Goal: Entertainment & Leisure: Consume media (video, audio)

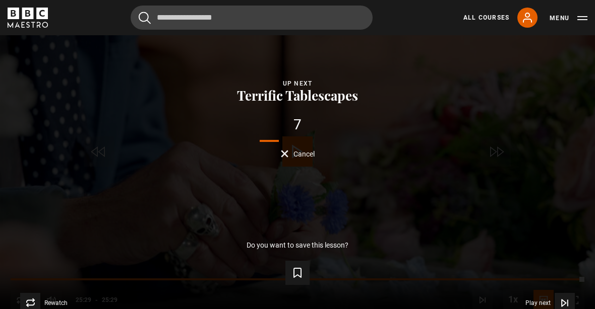
click at [542, 309] on button "Play next Play next" at bounding box center [549, 303] width 49 height 20
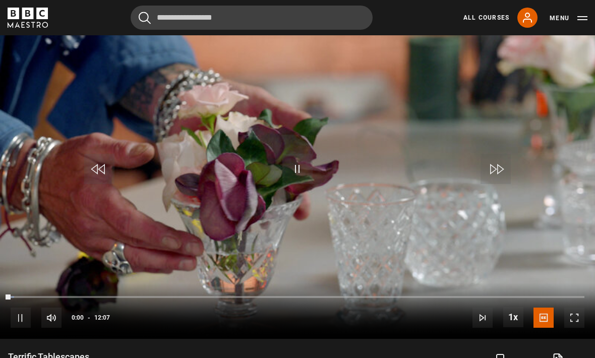
scroll to position [456, 0]
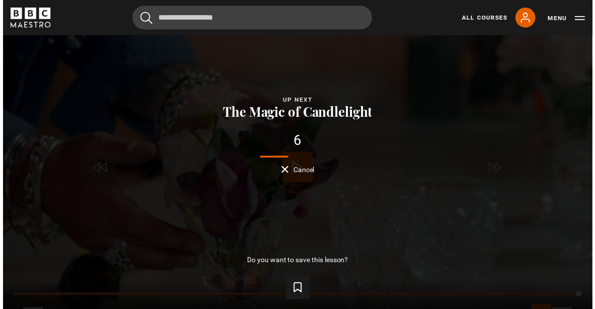
scroll to position [472, 0]
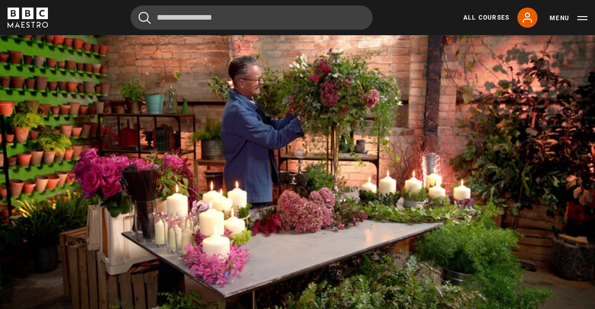
scroll to position [455, 0]
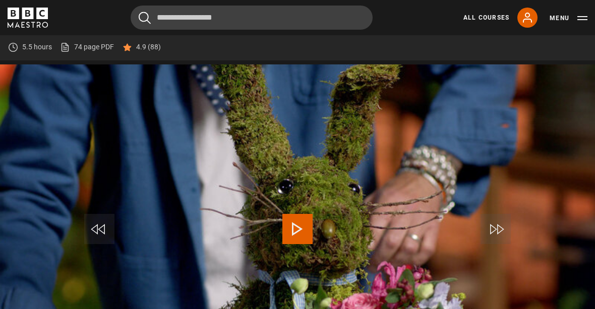
scroll to position [422, 0]
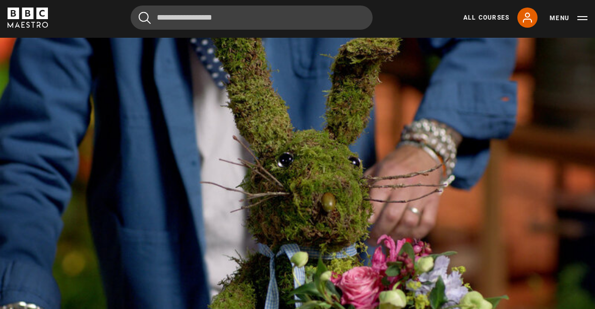
click at [375, 124] on video-js "Video Player is loading. Play Lesson Moss 10s Skip Back 10 seconds Pause 10s Sk…" at bounding box center [297, 205] width 595 height 335
click at [169, 267] on video-js "and others, we can cut down to be quite a lot shorter. Video Player is loading.…" at bounding box center [297, 205] width 595 height 335
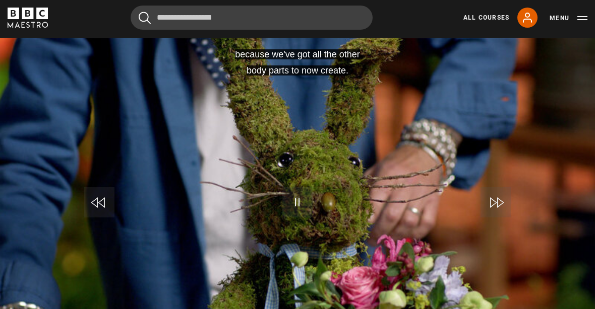
click at [440, 198] on video-js "because we've got all the other body parts to now create. Video Player is loadi…" at bounding box center [297, 205] width 595 height 335
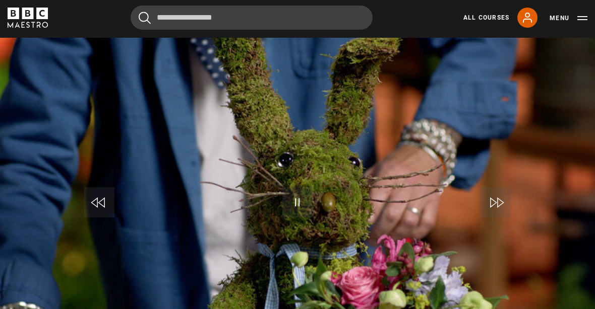
click at [380, 258] on video-js "Video Player is loading. Play Lesson Moss 10s Skip Back 10 seconds Pause 10s Sk…" at bounding box center [297, 205] width 595 height 335
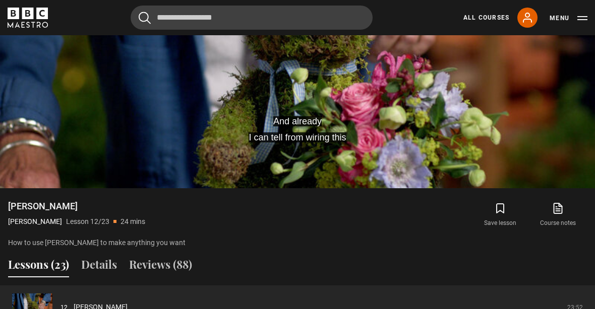
scroll to position [656, 0]
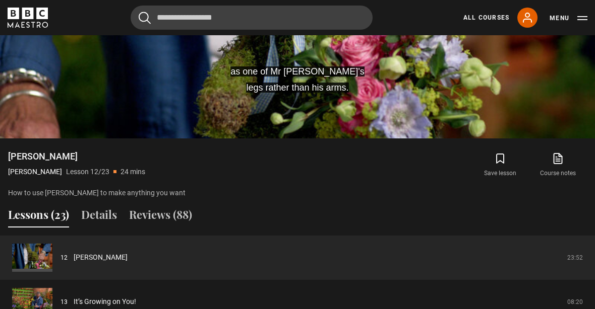
click at [85, 307] on link "It’s Growing on You!" at bounding box center [105, 302] width 62 height 11
